Goal: Task Accomplishment & Management: Manage account settings

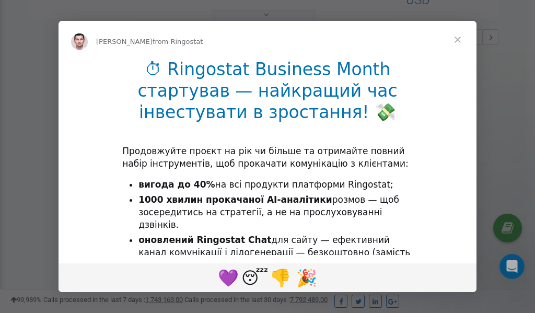
click at [459, 40] on span "Close" at bounding box center [458, 40] width 38 height 38
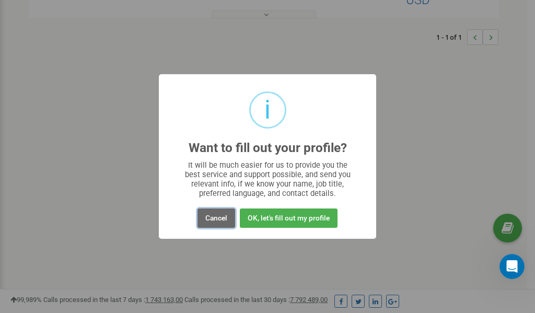
click at [215, 219] on button "Cancel" at bounding box center [217, 218] width 38 height 19
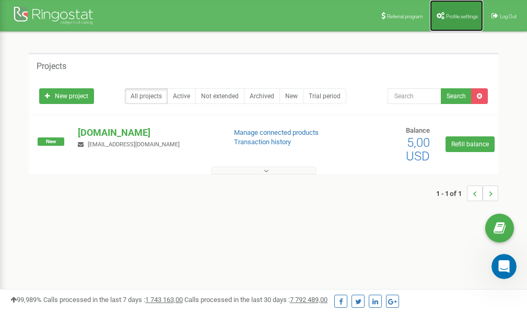
click at [442, 16] on icon at bounding box center [441, 15] width 8 height 7
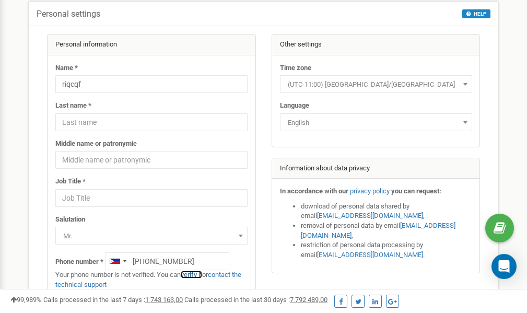
click at [195, 274] on link "verify it" at bounding box center [191, 275] width 21 height 8
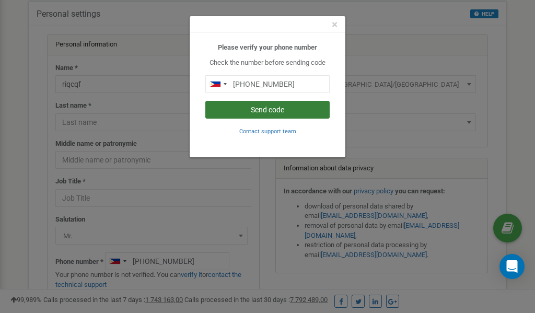
click at [266, 112] on button "Send code" at bounding box center [267, 110] width 124 height 18
